Goal: Task Accomplishment & Management: Manage account settings

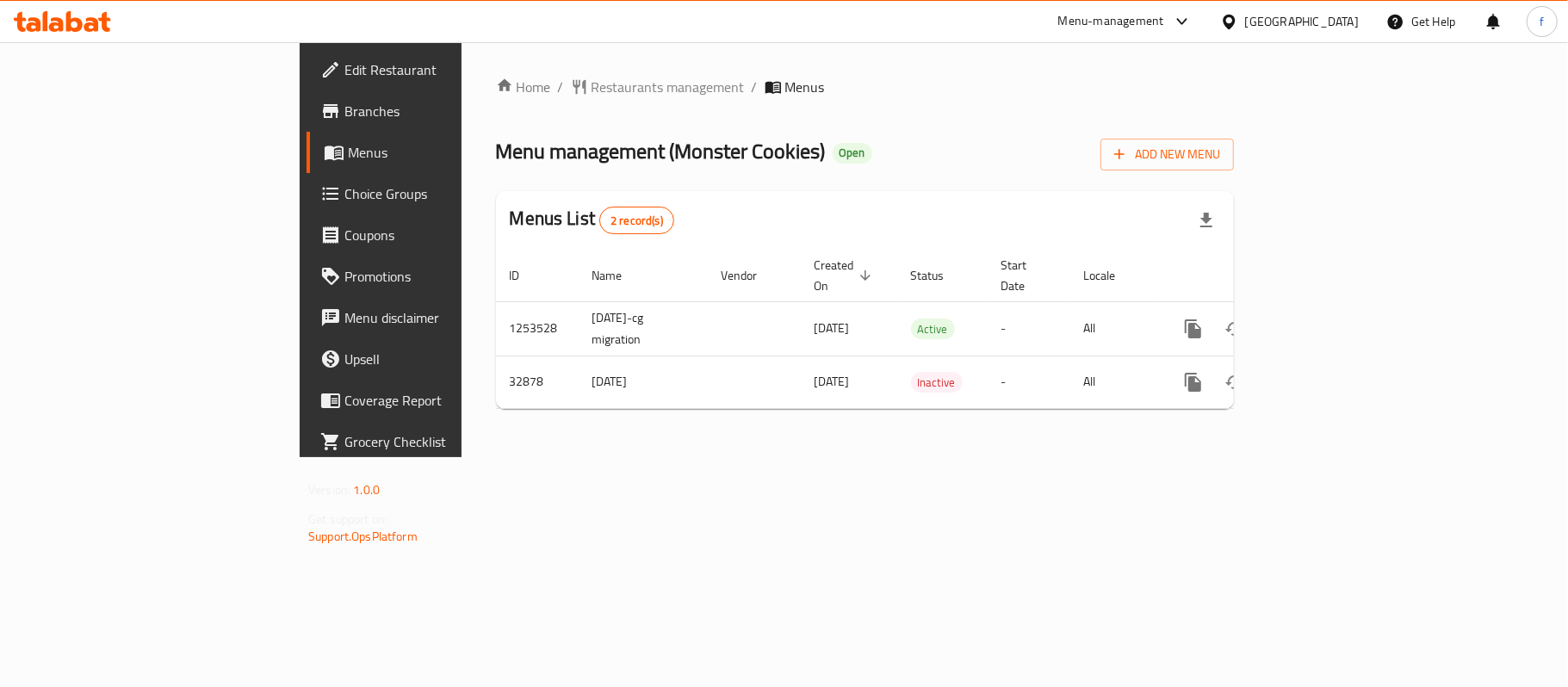
click at [1165, 19] on div "Menu-management" at bounding box center [1111, 21] width 106 height 20
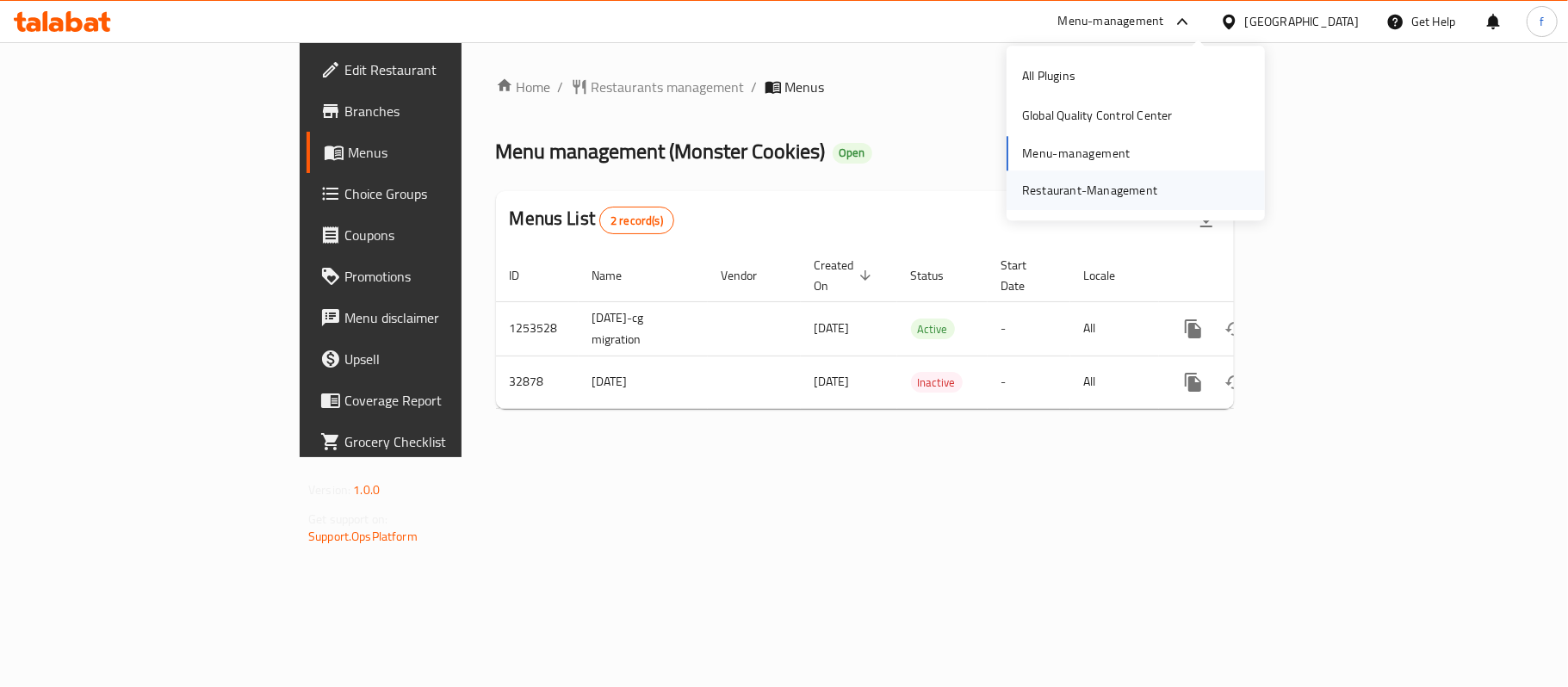
click at [1111, 195] on div "Restaurant-Management" at bounding box center [1090, 190] width 135 height 19
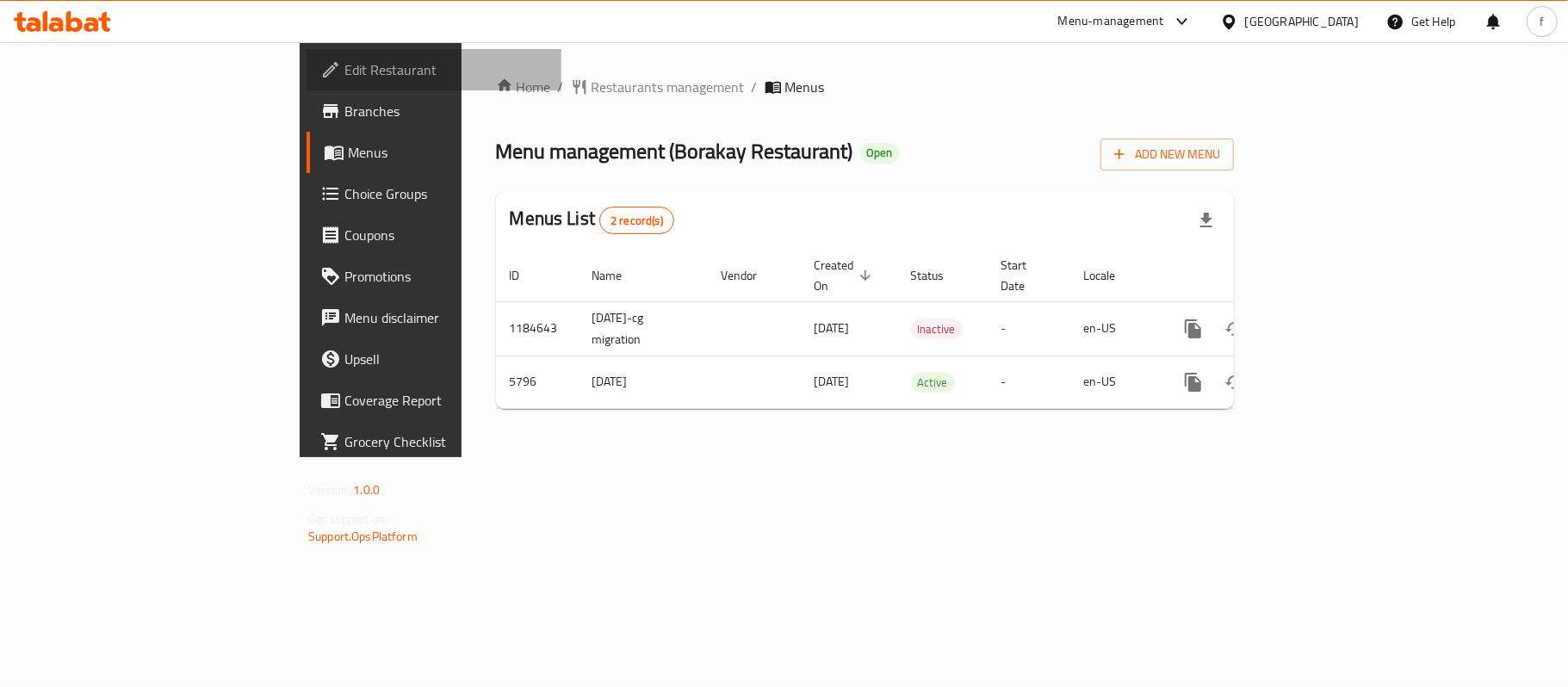
click at [345, 69] on span "Edit Restaurant" at bounding box center [446, 69] width 203 height 20
